Goal: Information Seeking & Learning: Learn about a topic

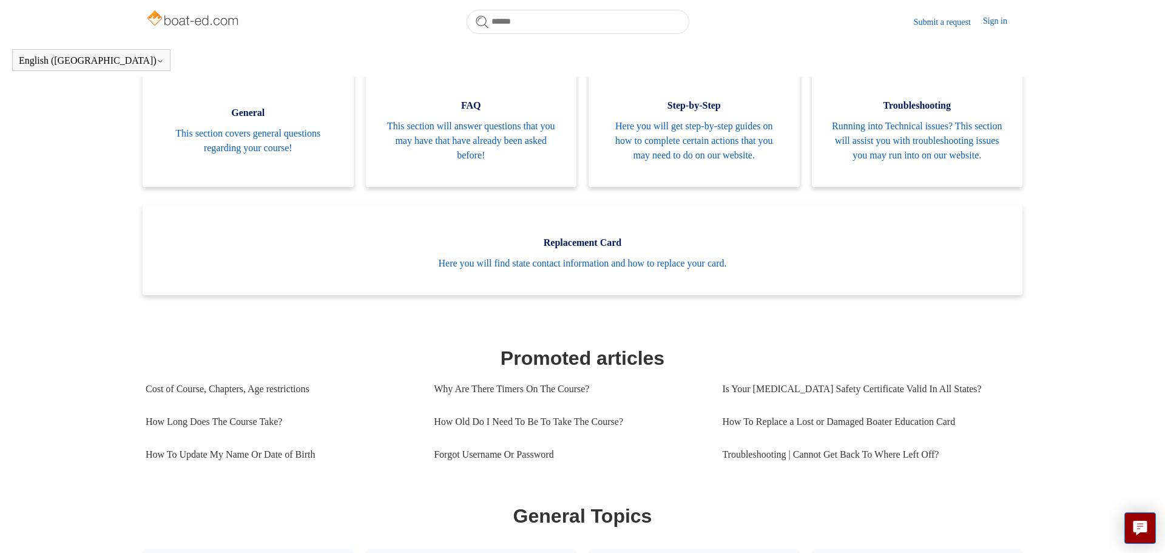
scroll to position [245, 0]
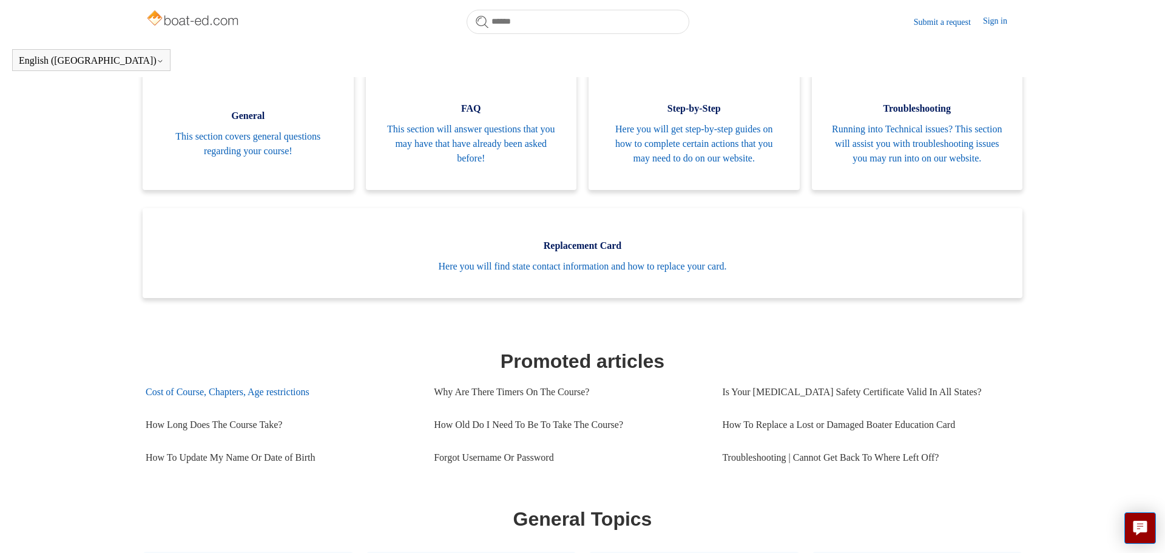
click at [264, 403] on link "Cost of Course, Chapters, Age restrictions" at bounding box center [281, 392] width 270 height 33
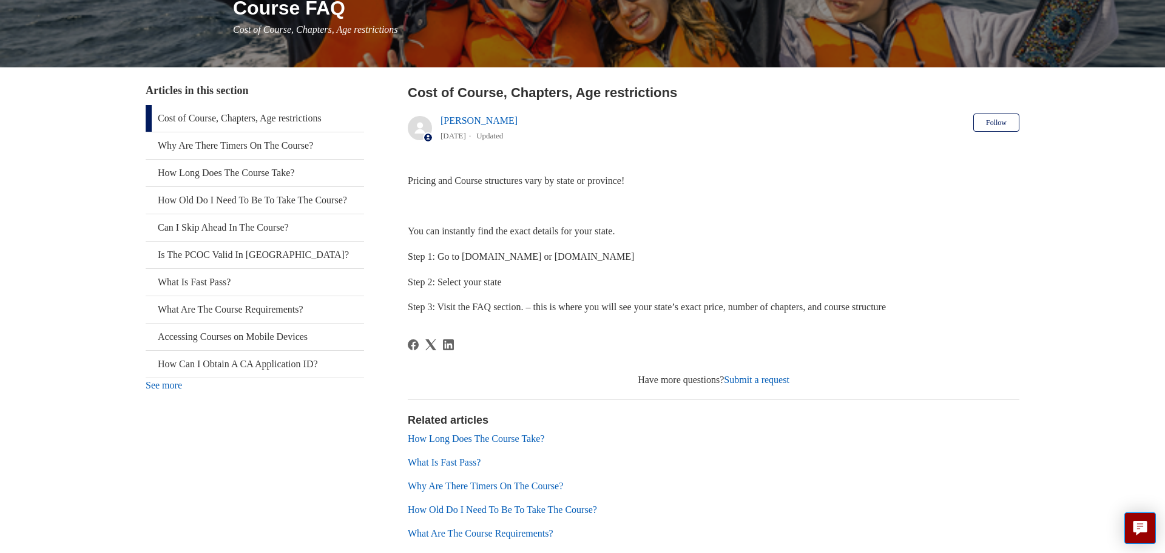
scroll to position [239, 0]
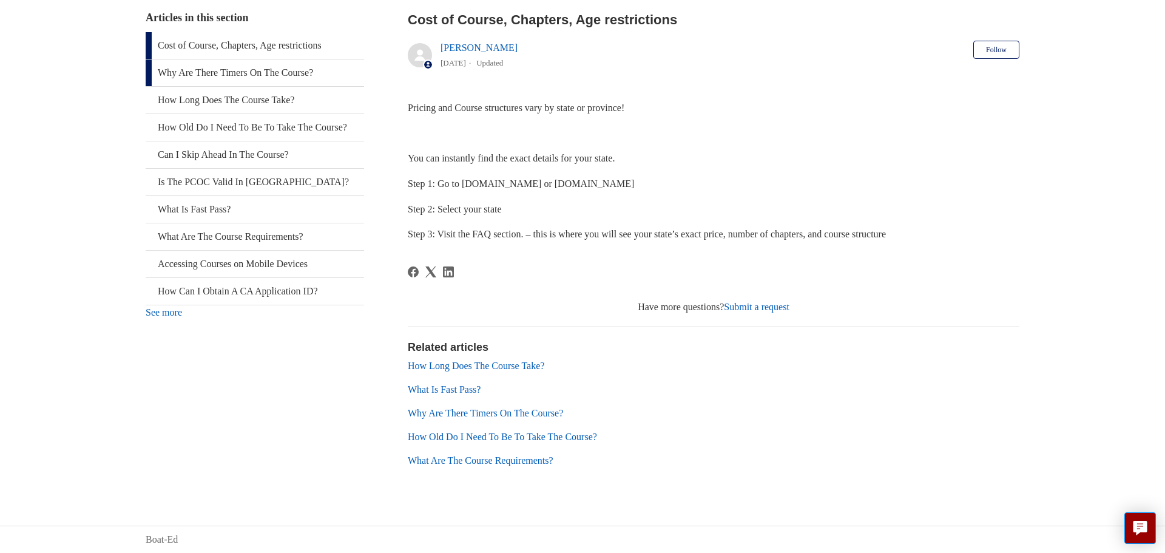
click at [239, 73] on link "Why Are There Timers On The Course?" at bounding box center [255, 72] width 219 height 27
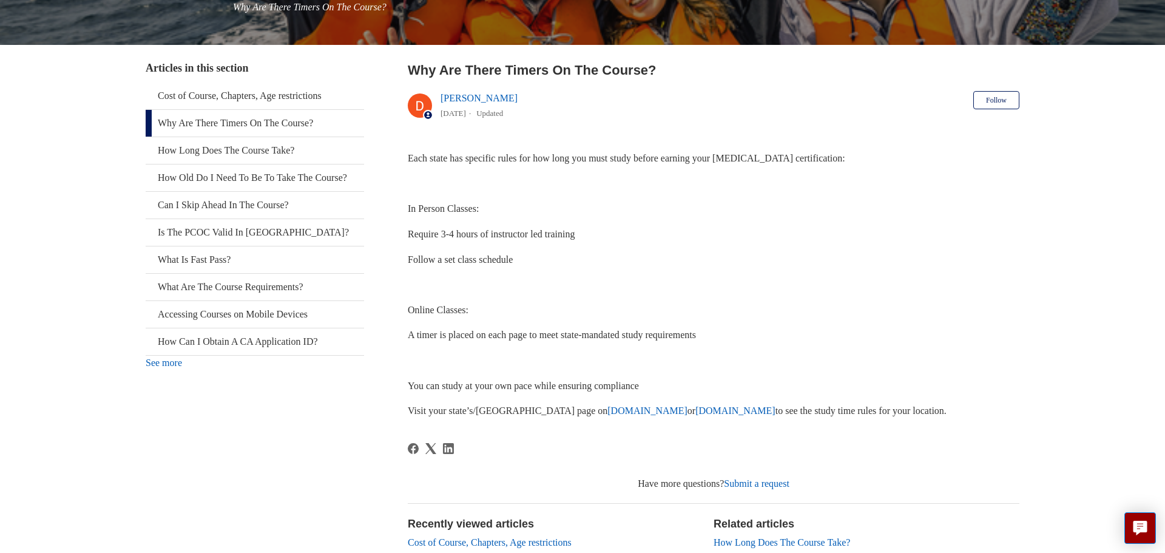
scroll to position [205, 0]
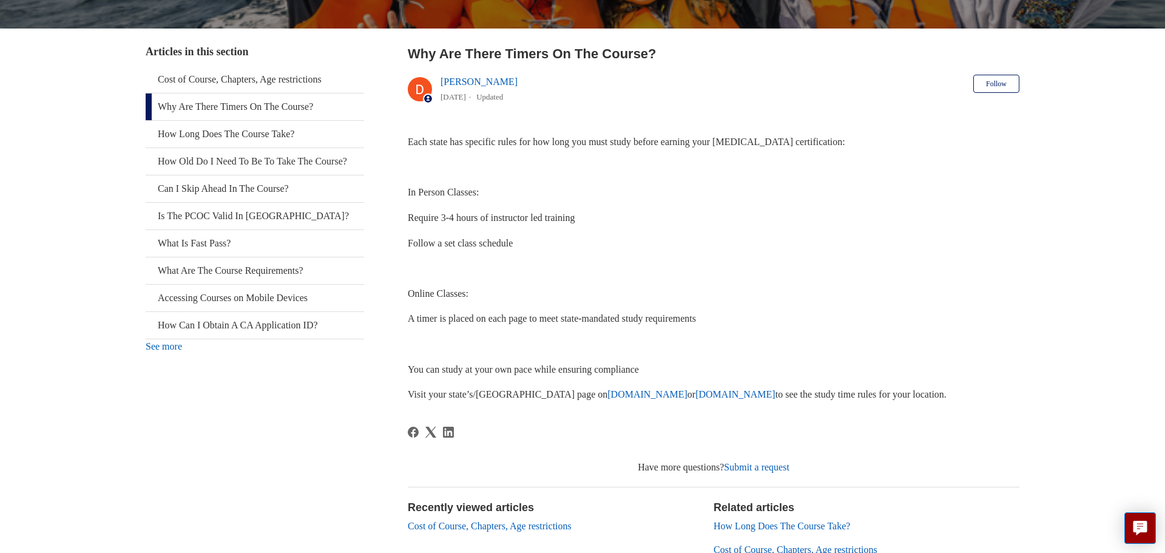
click at [608, 397] on link "Boat-Ed.com" at bounding box center [648, 394] width 80 height 10
